Goal: Task Accomplishment & Management: Manage account settings

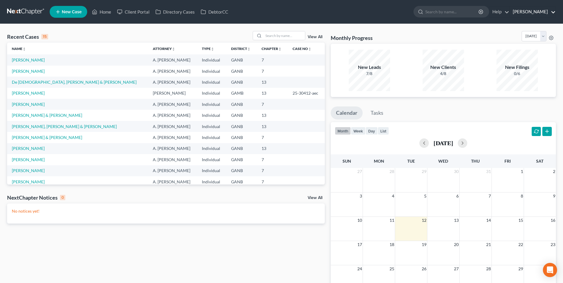
click at [532, 9] on link "[PERSON_NAME]" at bounding box center [533, 12] width 46 height 11
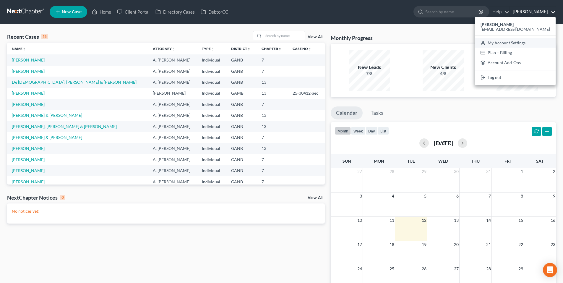
click at [527, 42] on link "My Account Settings" at bounding box center [515, 43] width 81 height 10
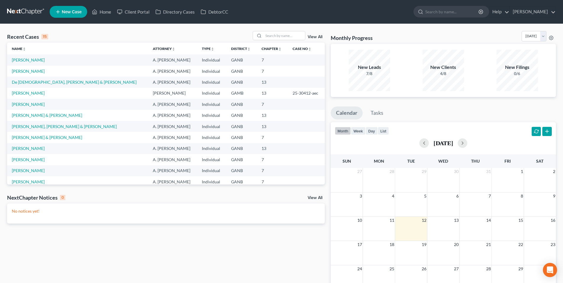
select select "19"
select select "24"
select select "10"
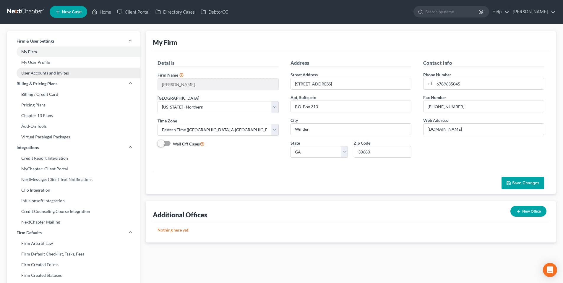
click at [61, 76] on link "User Accounts and Invites" at bounding box center [73, 73] width 133 height 11
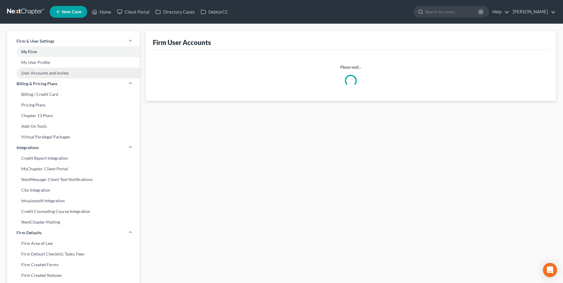
select select "0"
select select "1"
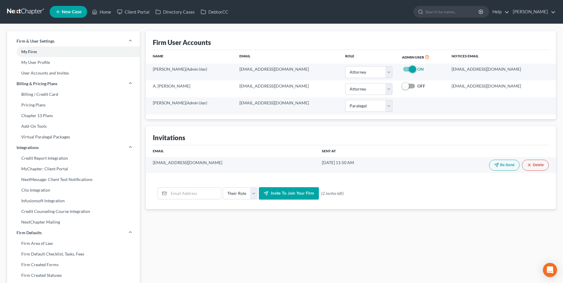
click at [22, 14] on link at bounding box center [26, 12] width 38 height 11
